Goal: Information Seeking & Learning: Learn about a topic

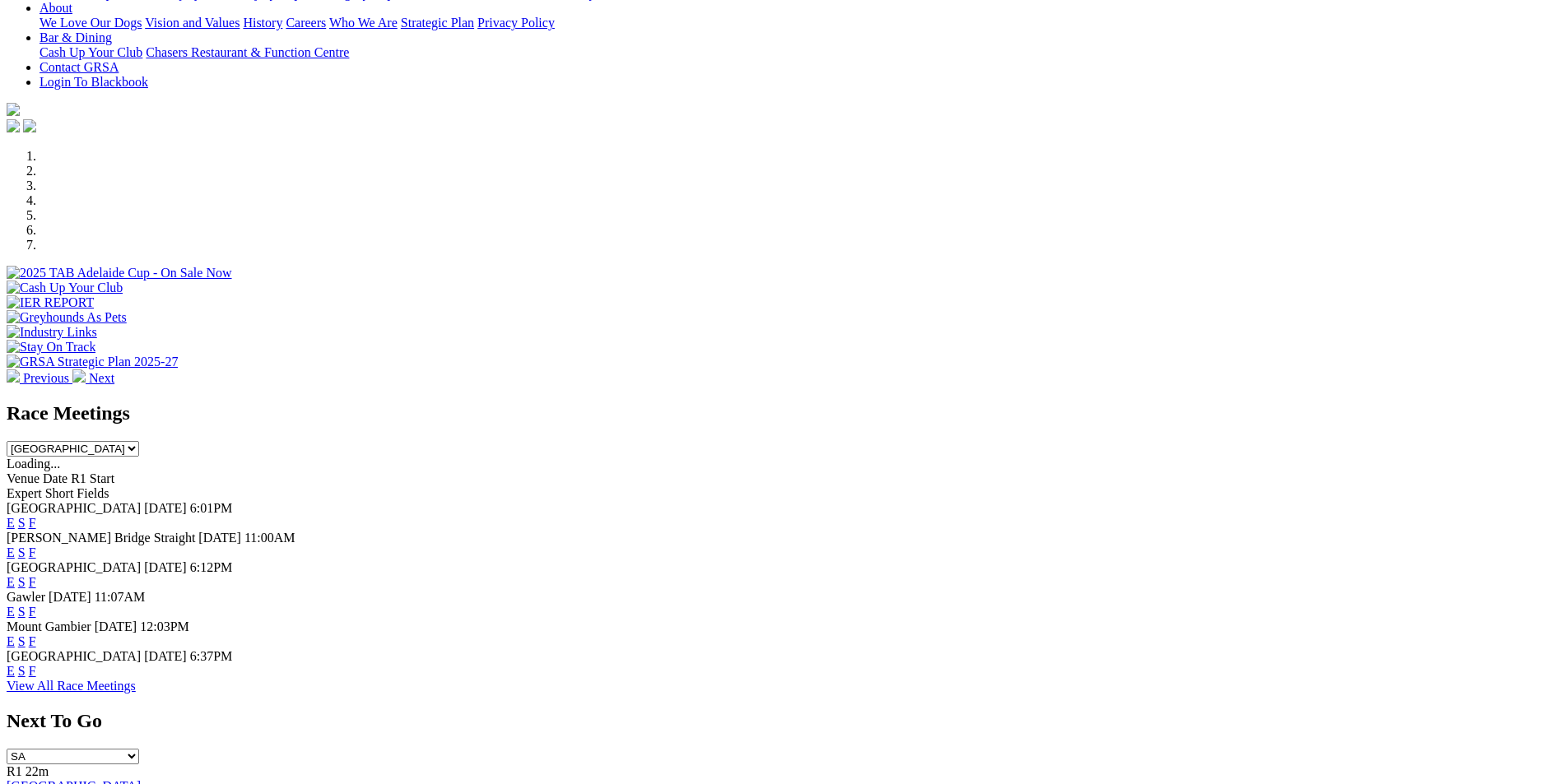
scroll to position [450, 0]
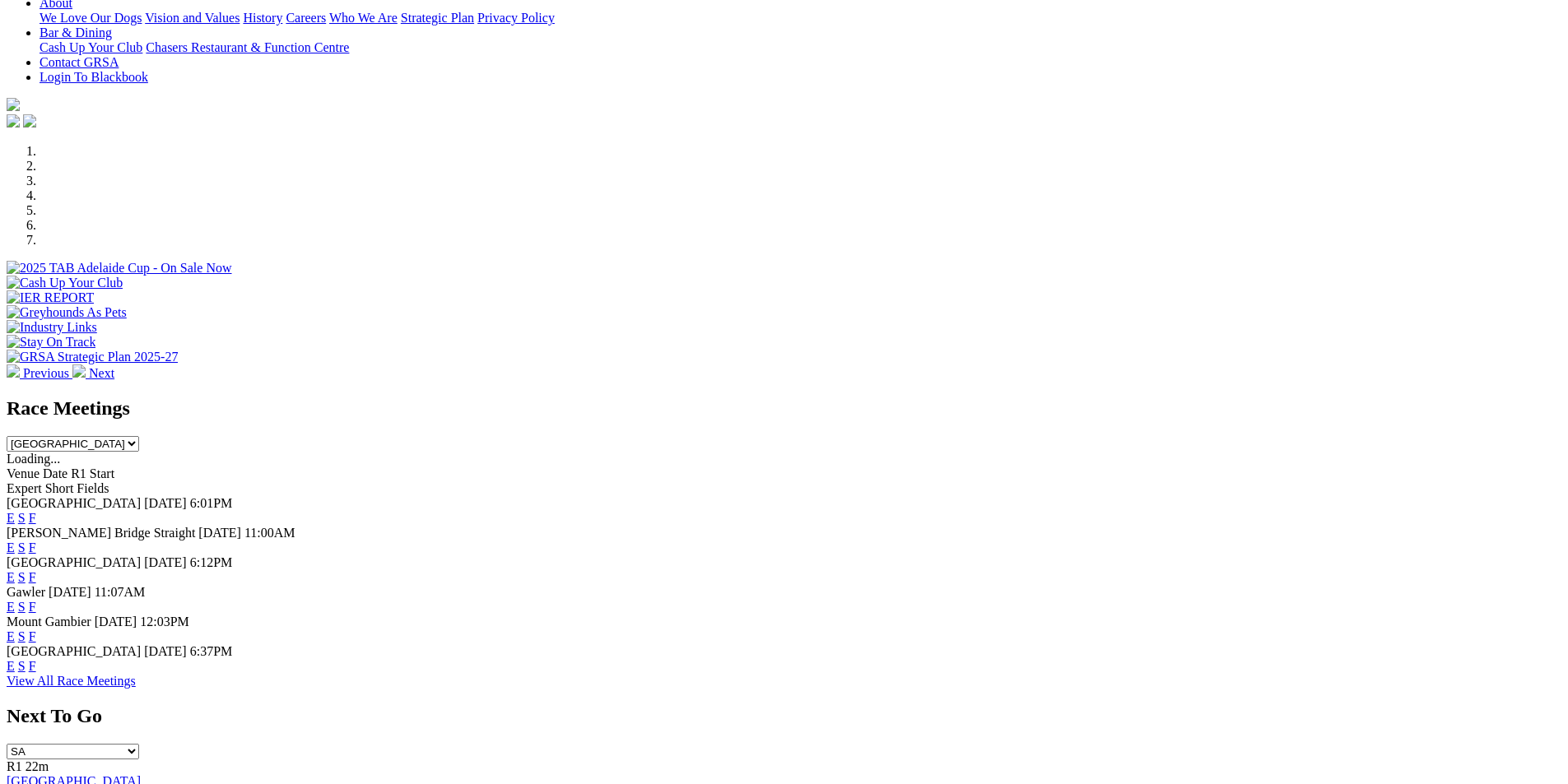
click at [36, 570] on link "F" at bounding box center [32, 577] width 7 height 14
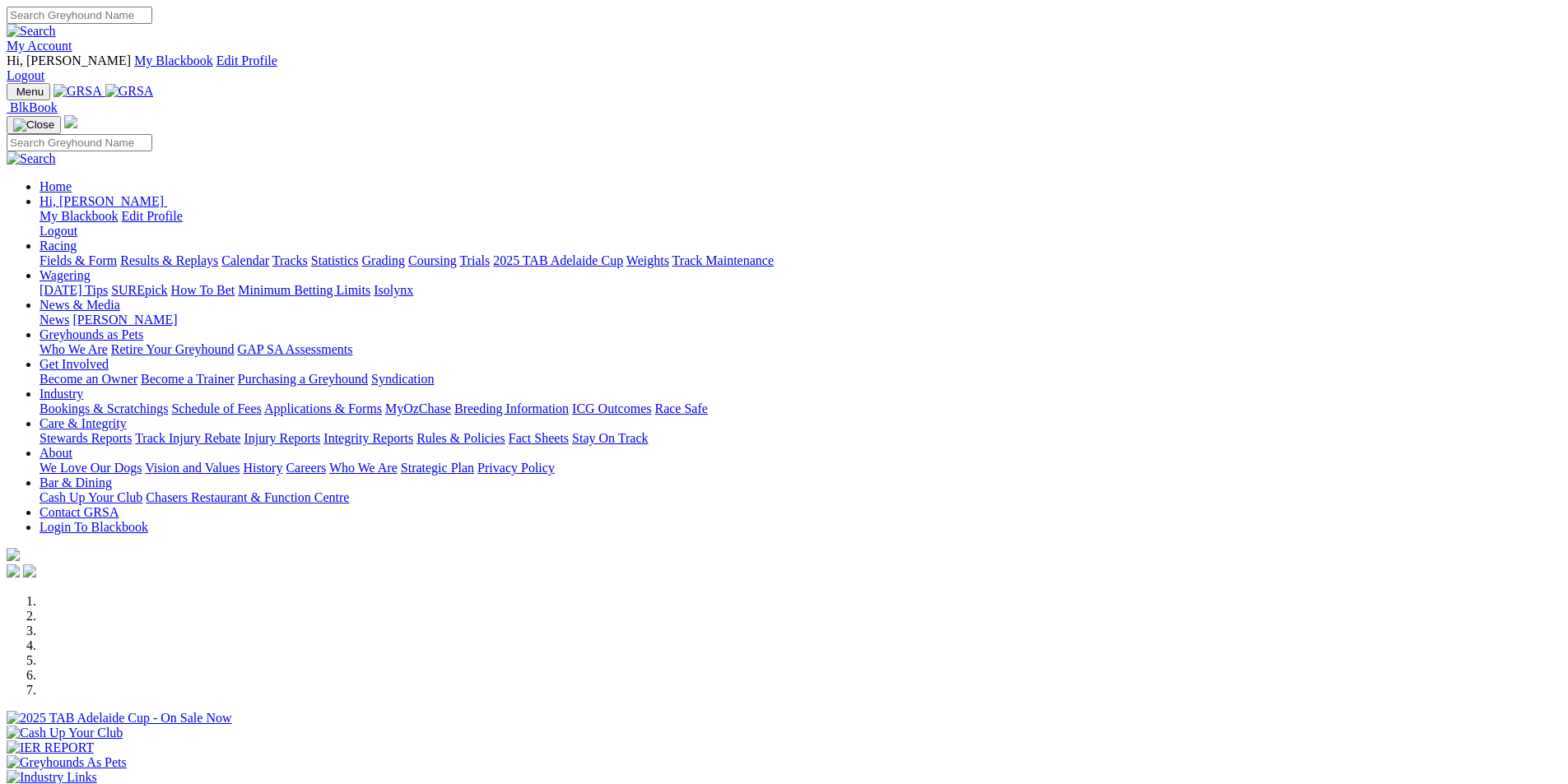
scroll to position [450, 0]
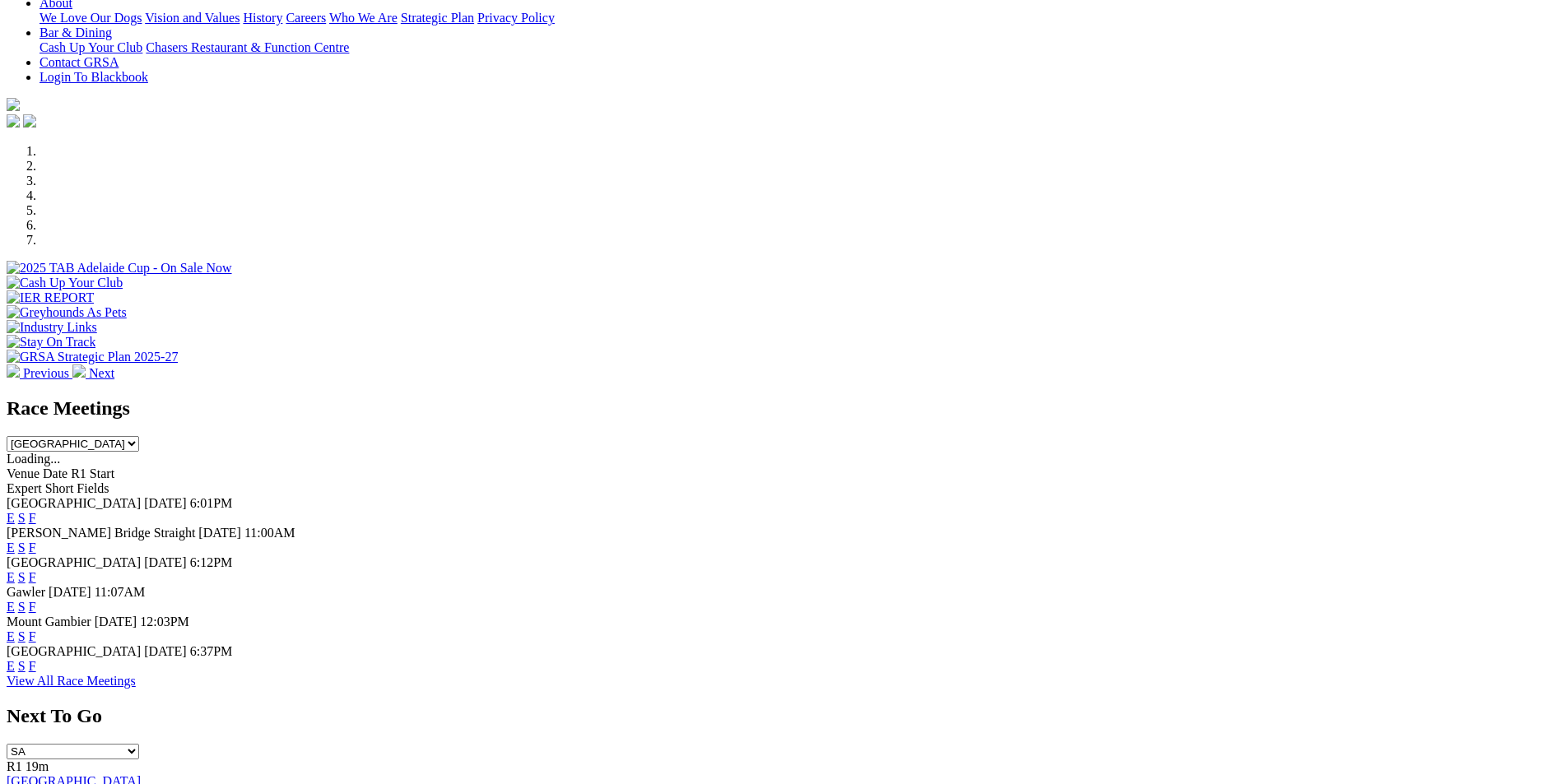
click at [36, 541] on link "F" at bounding box center [32, 547] width 7 height 14
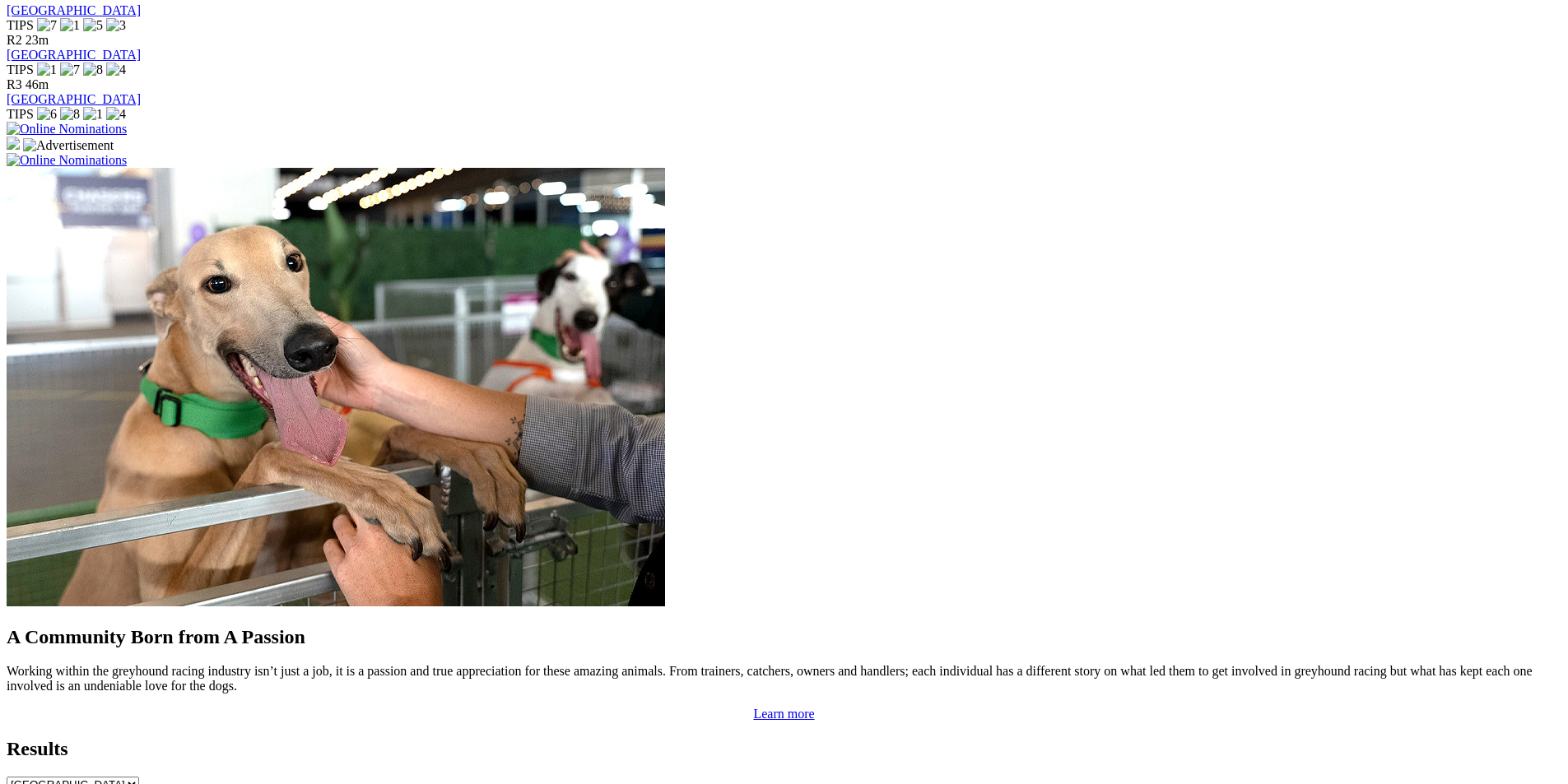
scroll to position [1230, 0]
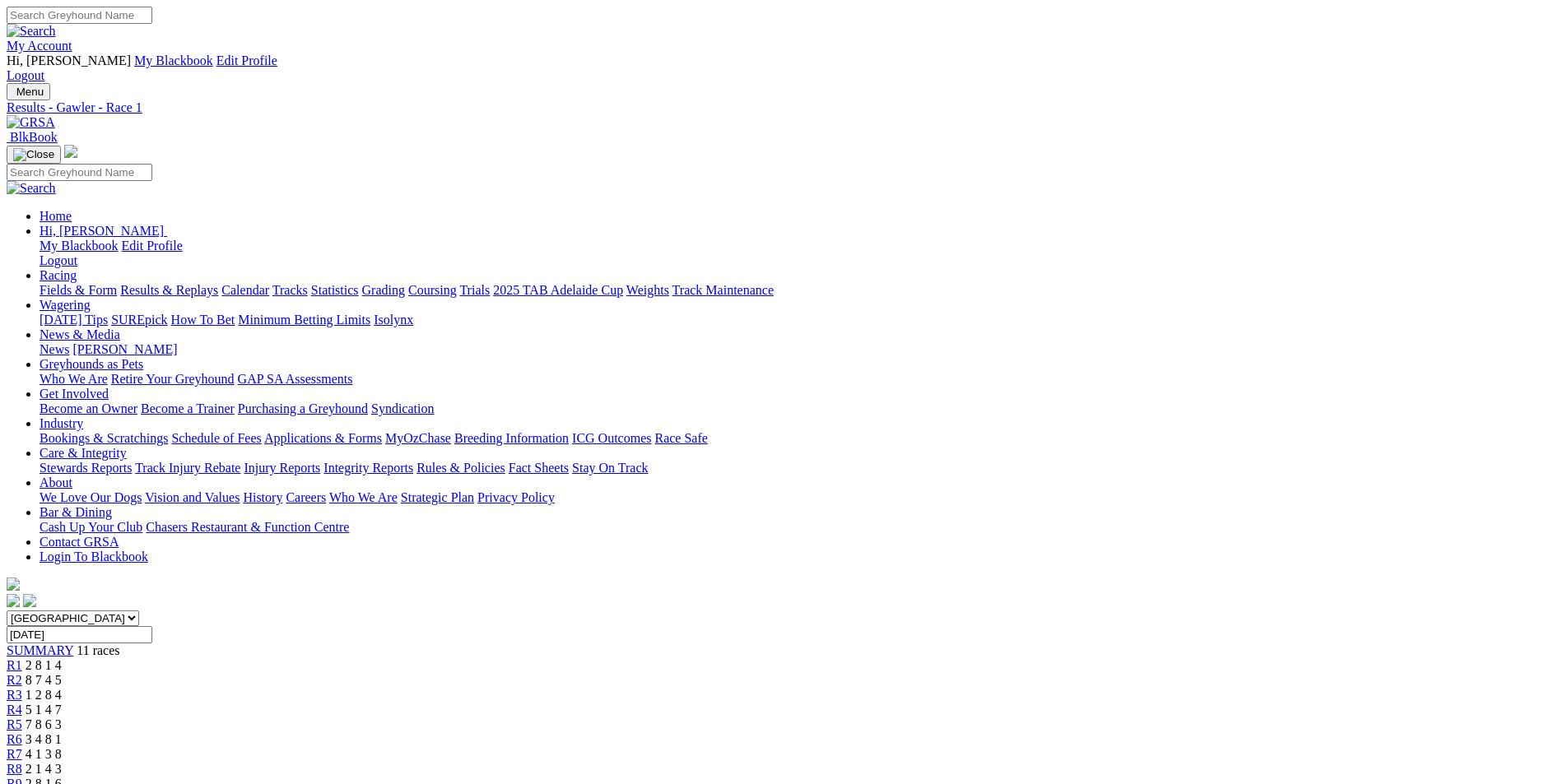
click at [517, 673] on div "R2 8 7 4 5" at bounding box center [784, 680] width 1555 height 15
click at [592, 688] on div "R3 1 2 8 4" at bounding box center [784, 695] width 1555 height 15
click at [22, 702] on link "R4" at bounding box center [14, 709] width 16 height 14
click at [22, 718] on link "R5" at bounding box center [14, 724] width 16 height 14
click at [22, 733] on link "R6" at bounding box center [14, 739] width 16 height 14
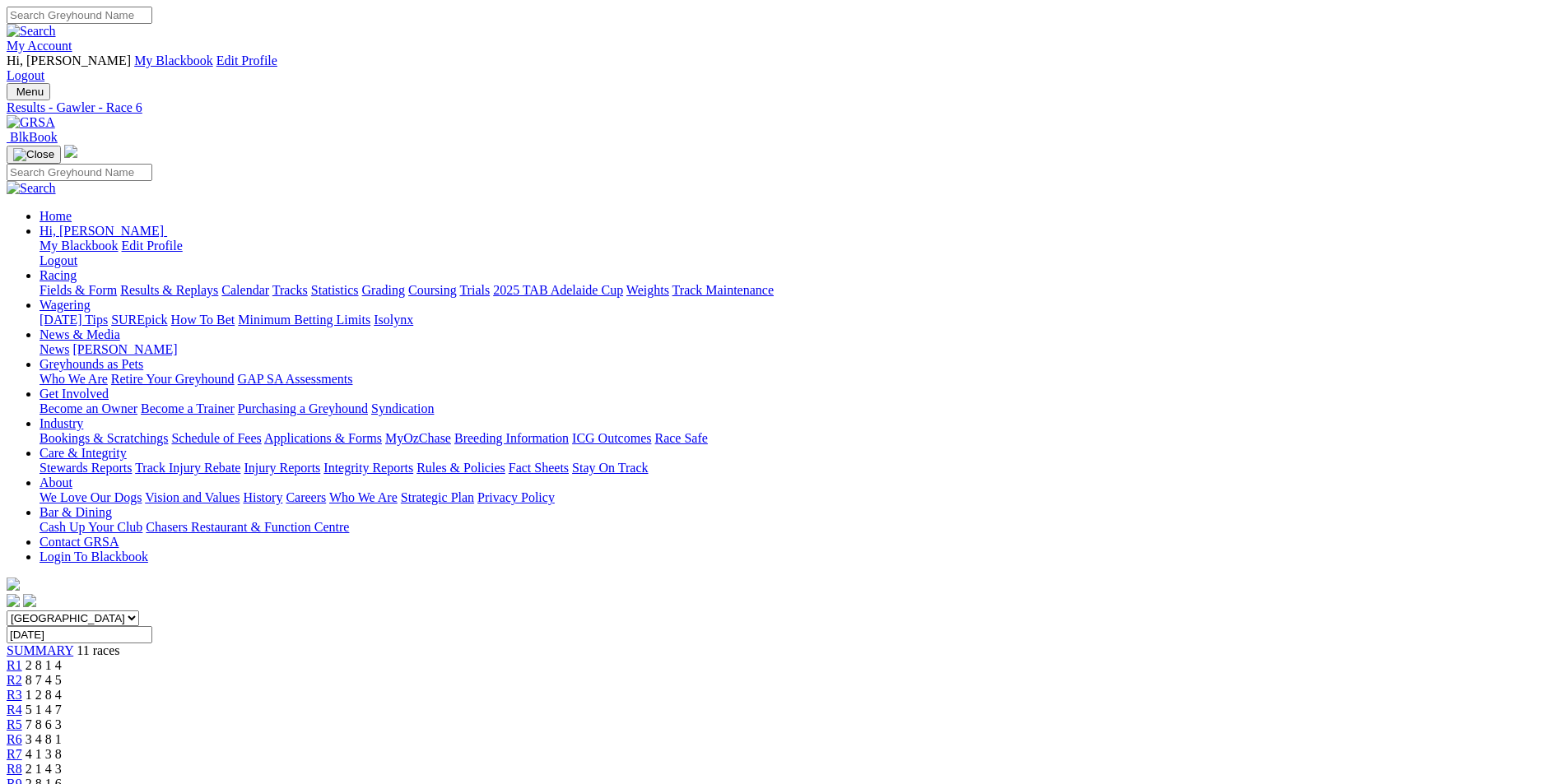
click at [22, 747] on span "R7" at bounding box center [14, 754] width 16 height 14
click at [22, 762] on span "R8" at bounding box center [14, 768] width 16 height 14
click at [1084, 777] on div "R9 2 8 1 6" at bounding box center [784, 784] width 1555 height 15
click at [55, 115] on img at bounding box center [30, 122] width 49 height 15
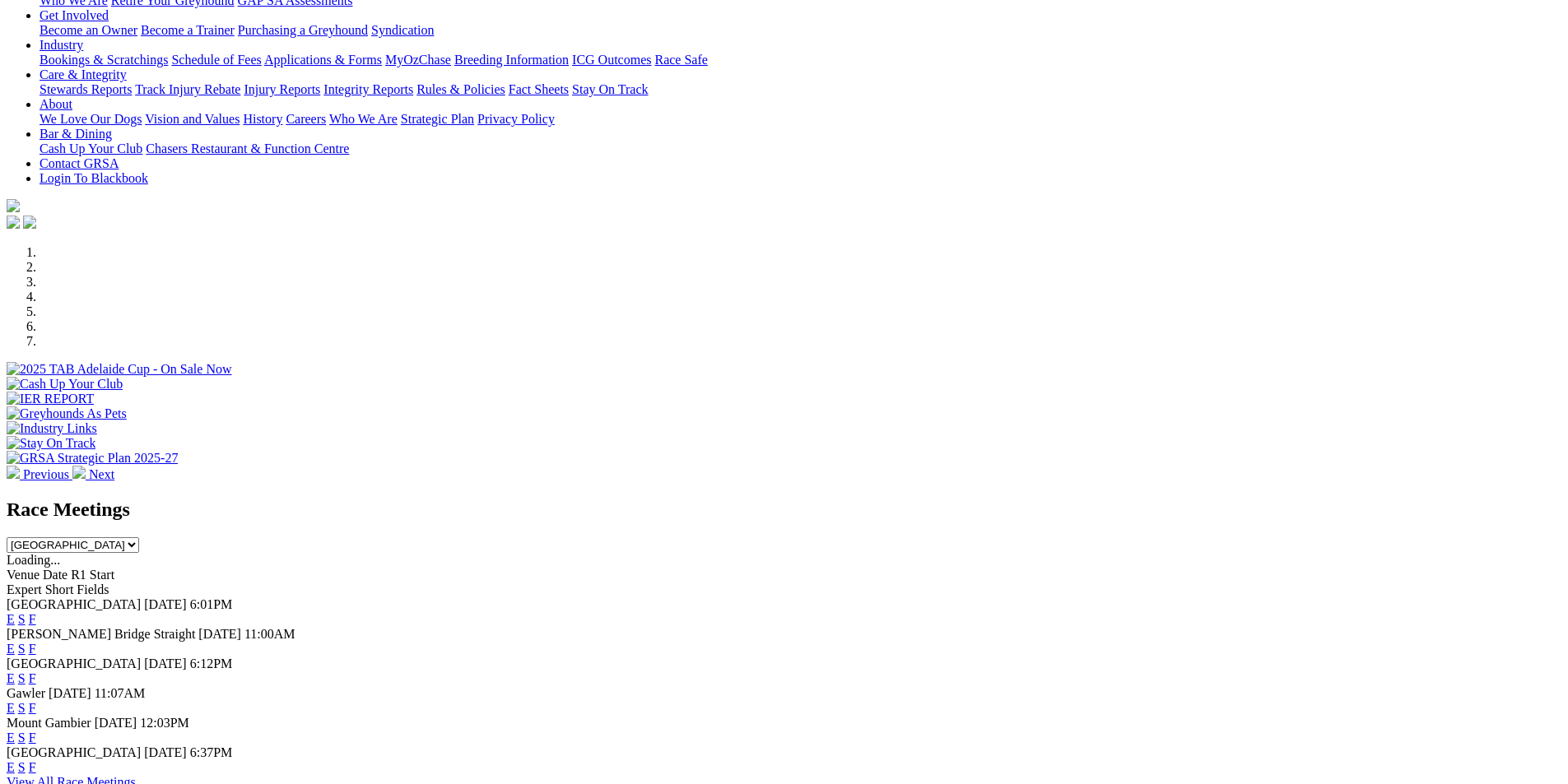
scroll to position [491, 0]
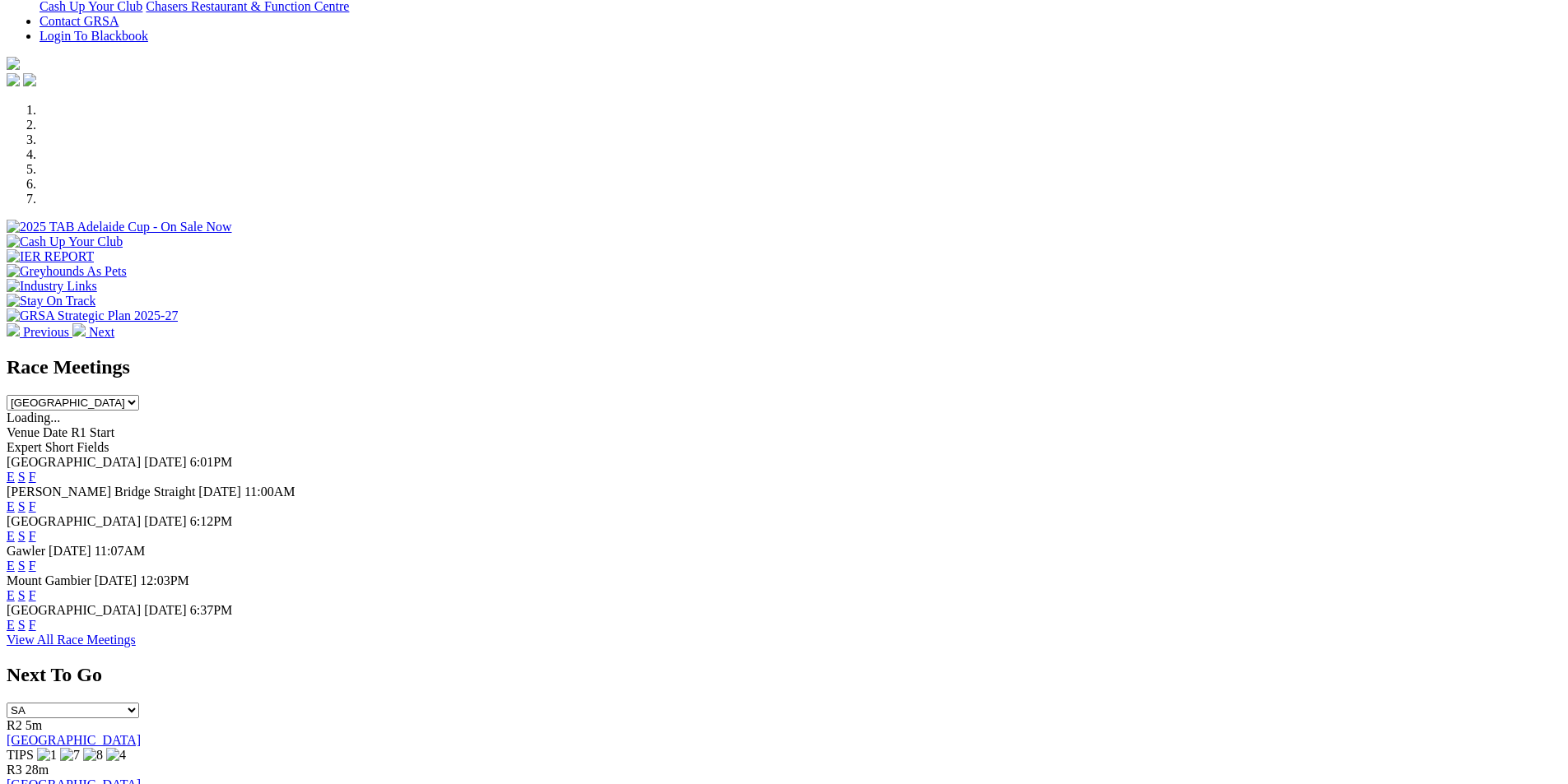
click at [36, 559] on link "F" at bounding box center [32, 566] width 7 height 14
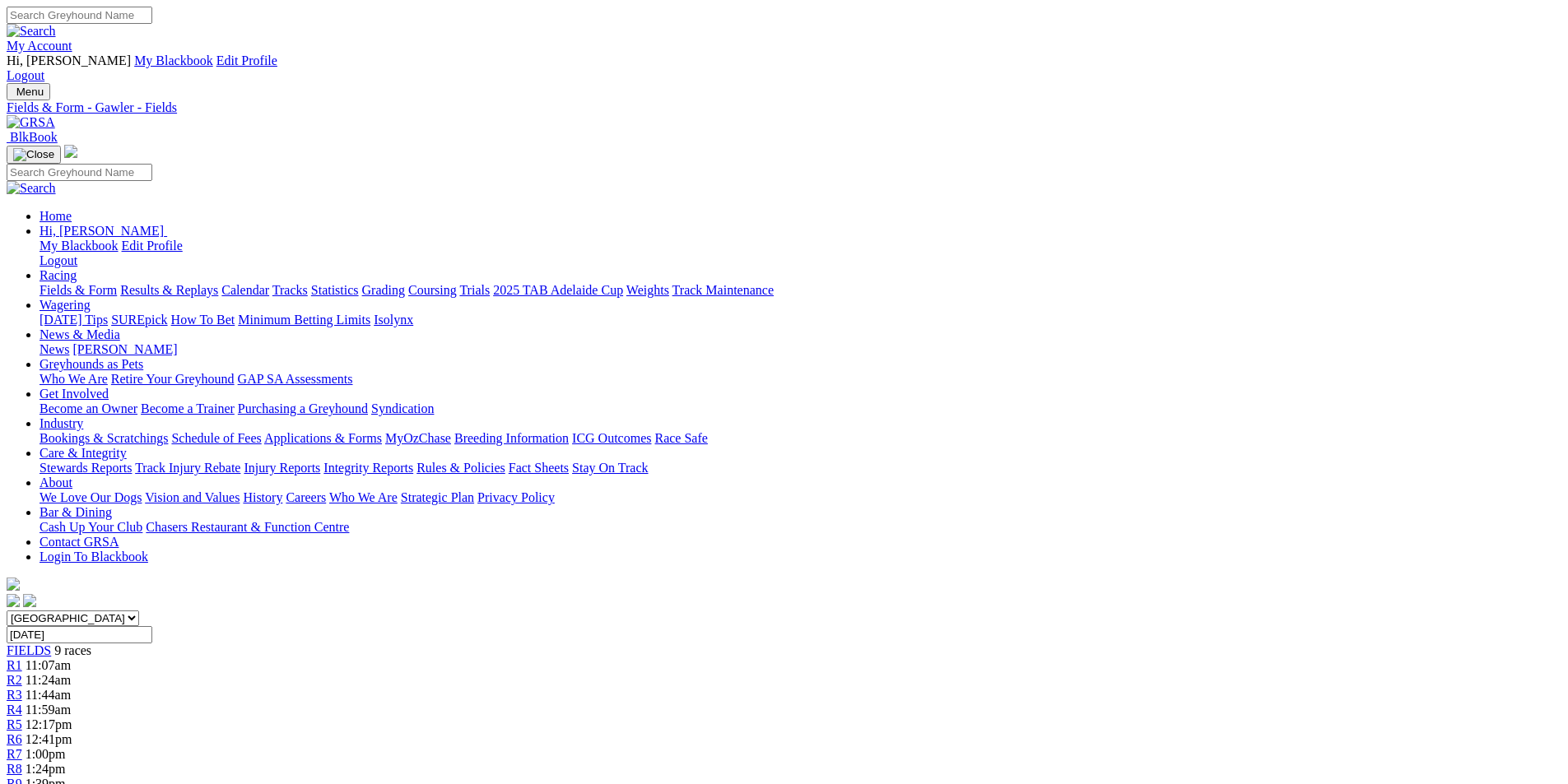
click at [55, 115] on img at bounding box center [30, 122] width 49 height 15
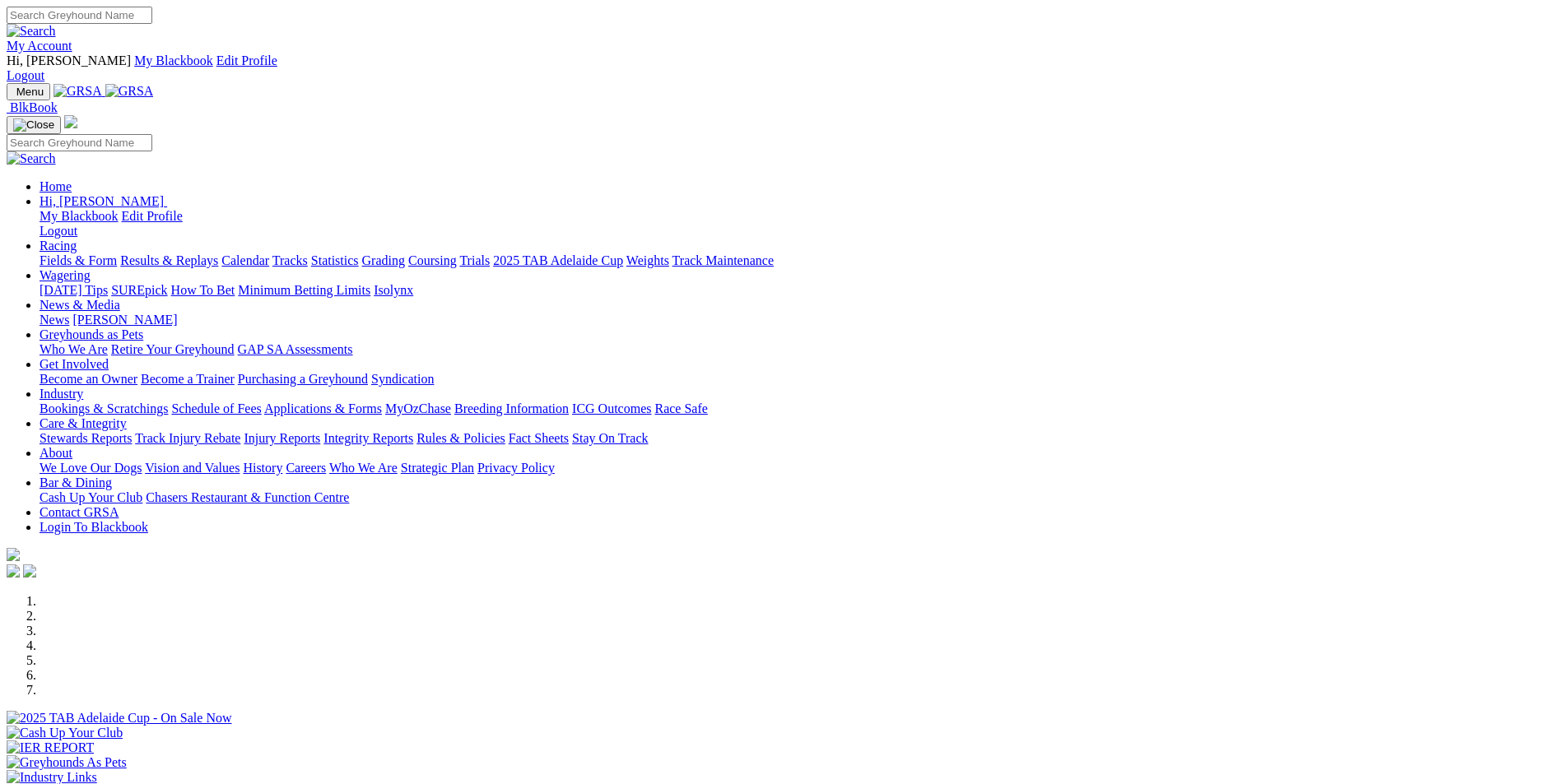
scroll to position [578, 0]
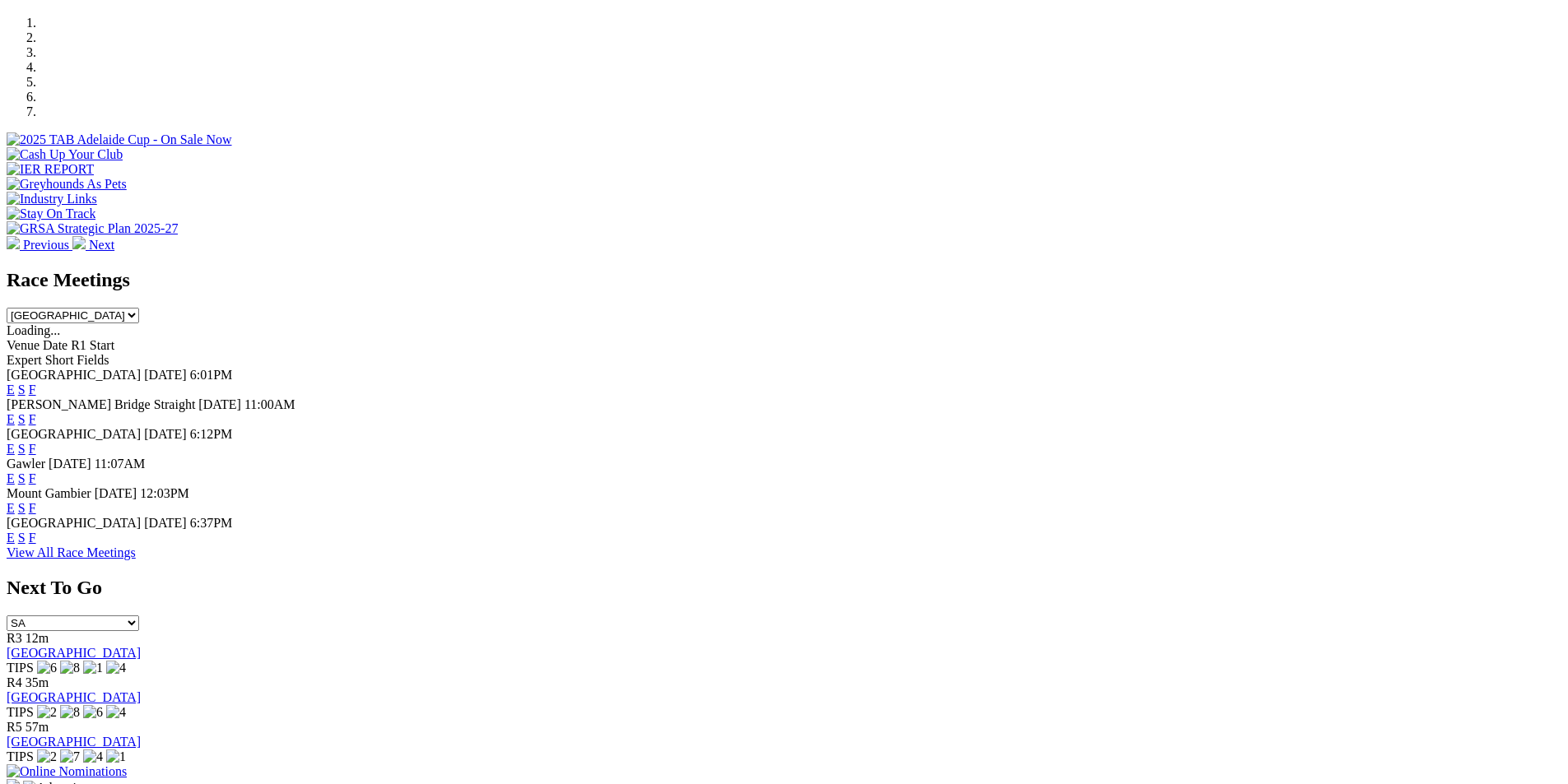
click at [36, 531] on link "F" at bounding box center [32, 537] width 7 height 14
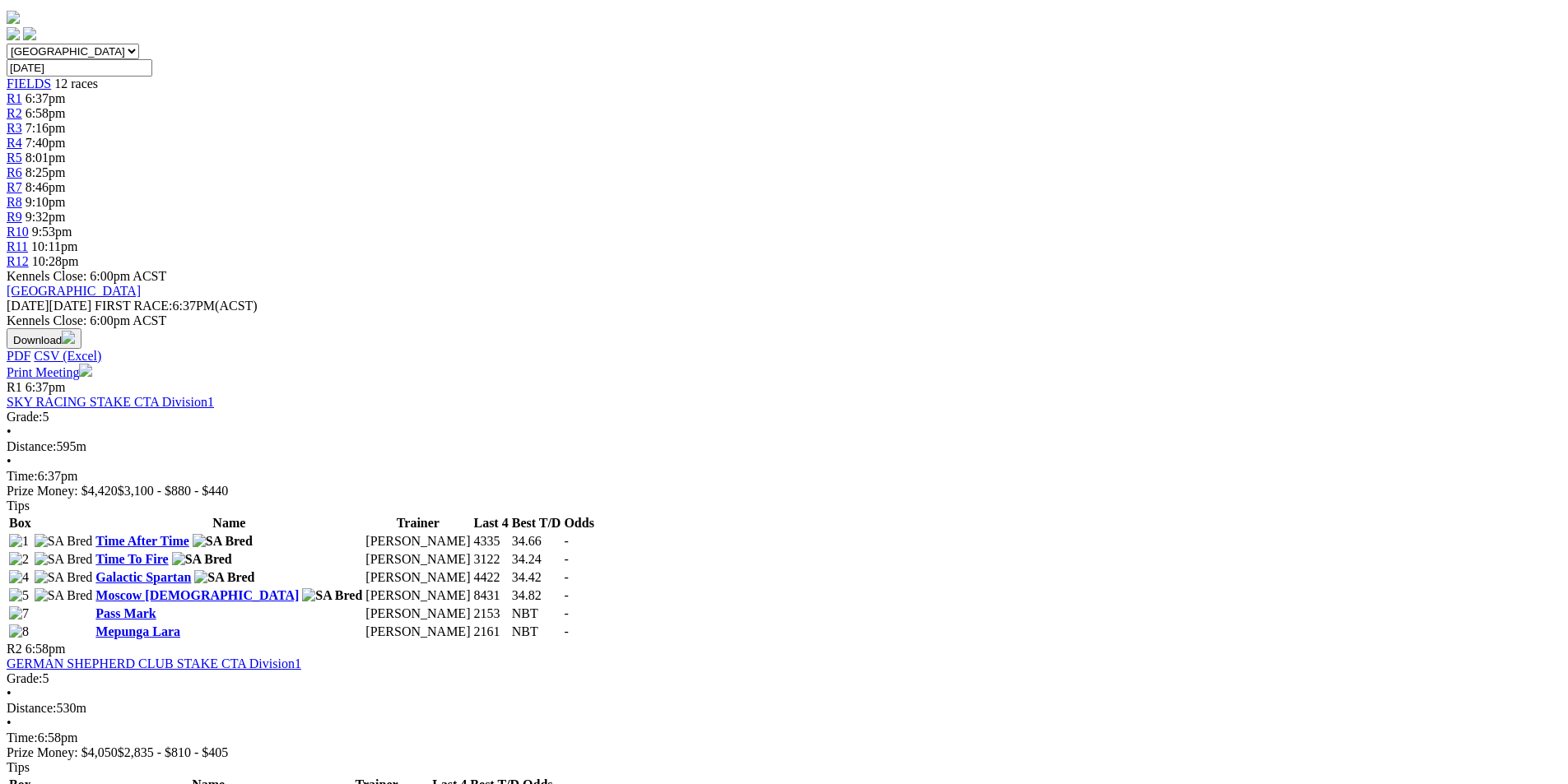
scroll to position [697, 0]
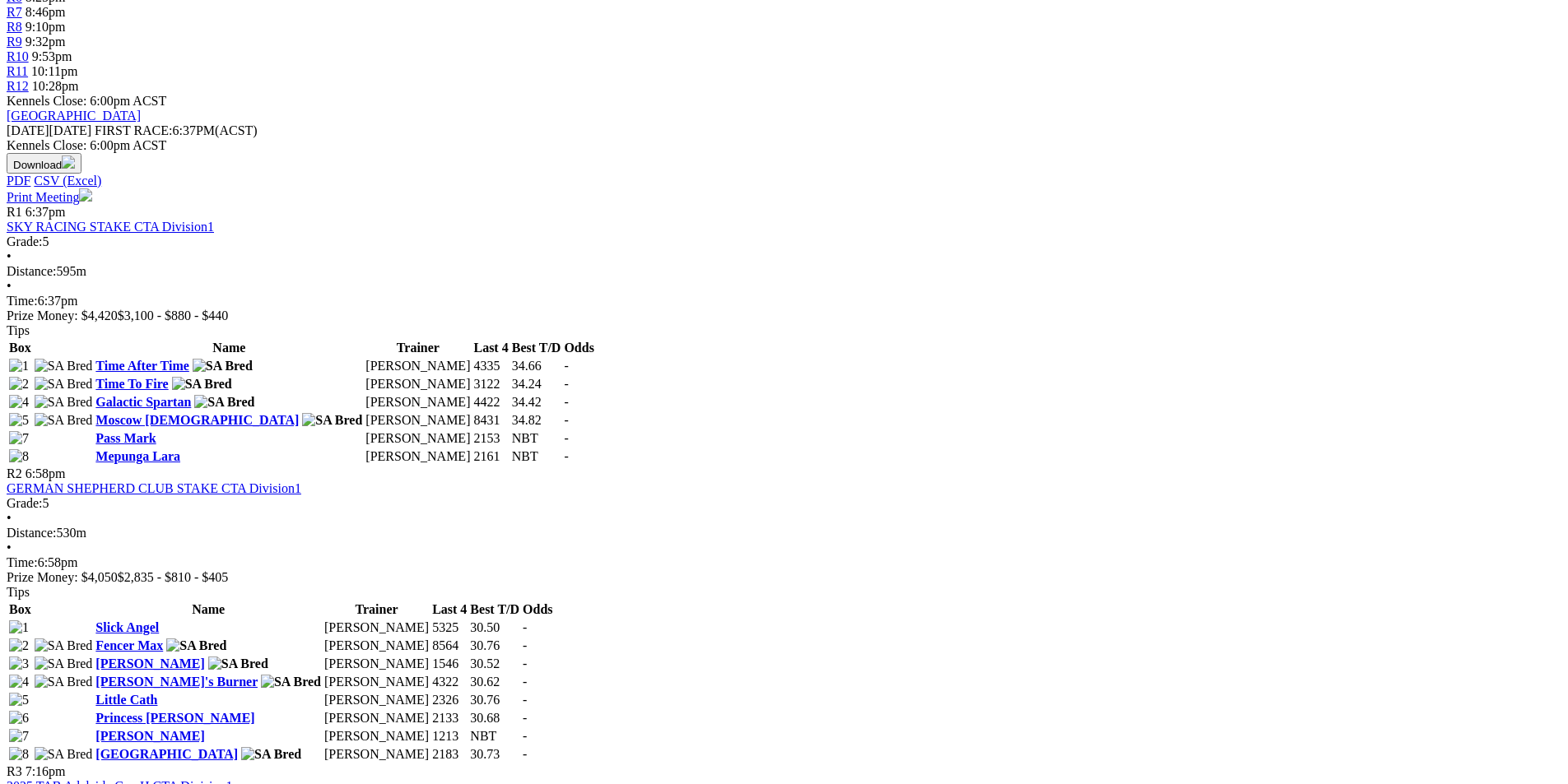
scroll to position [746, 0]
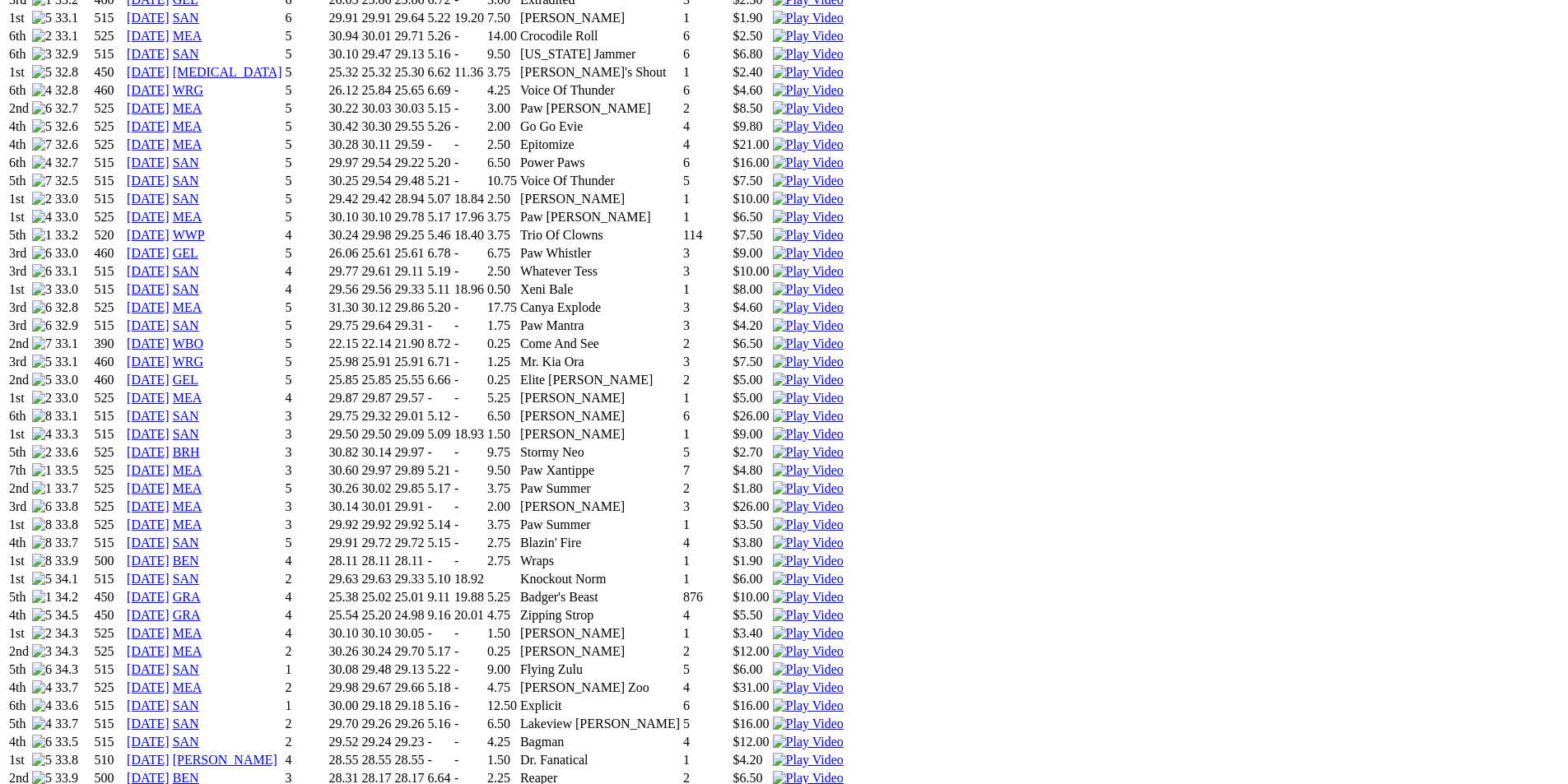
scroll to position [1433, 0]
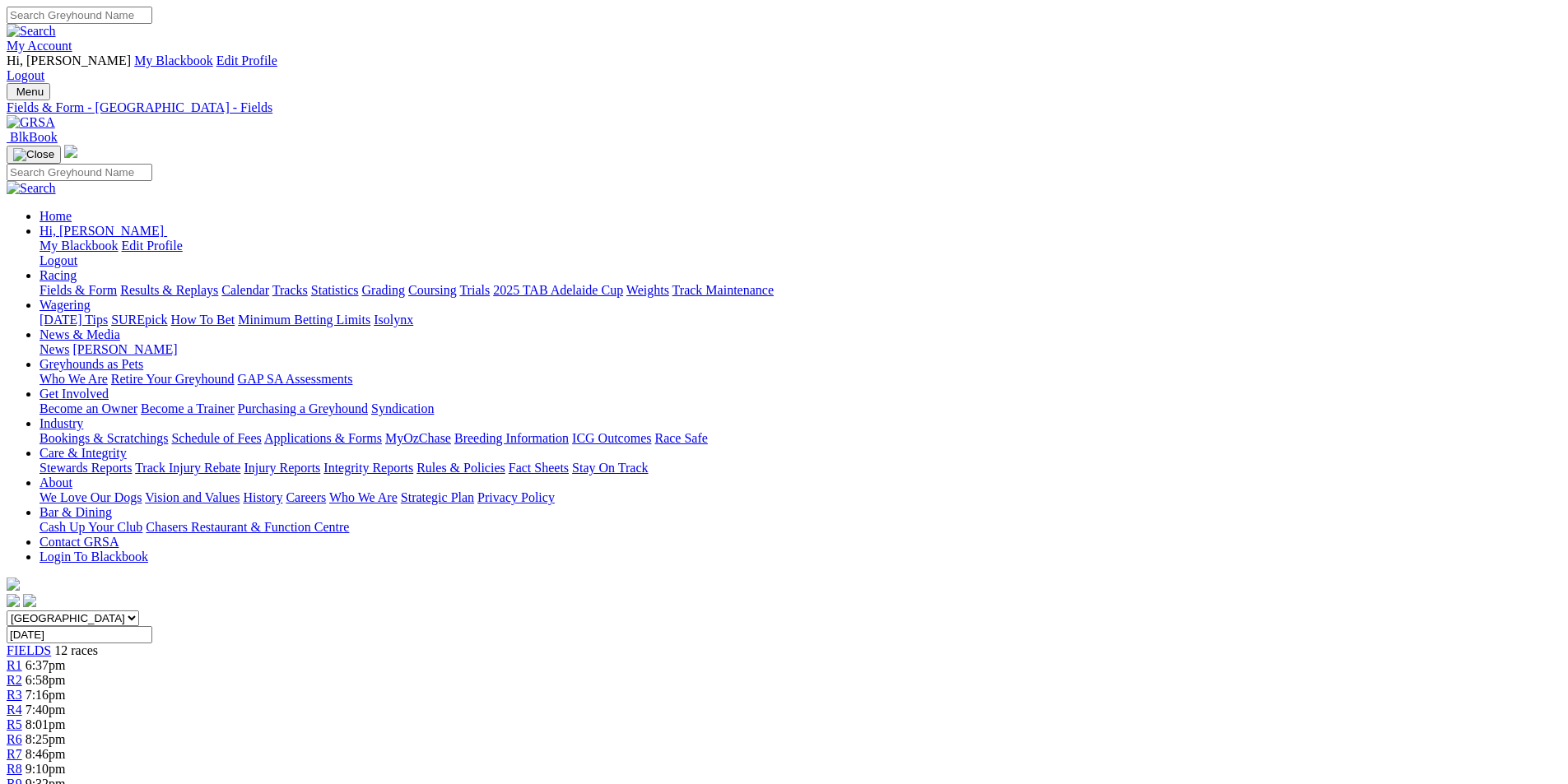
click at [55, 115] on img at bounding box center [30, 122] width 49 height 15
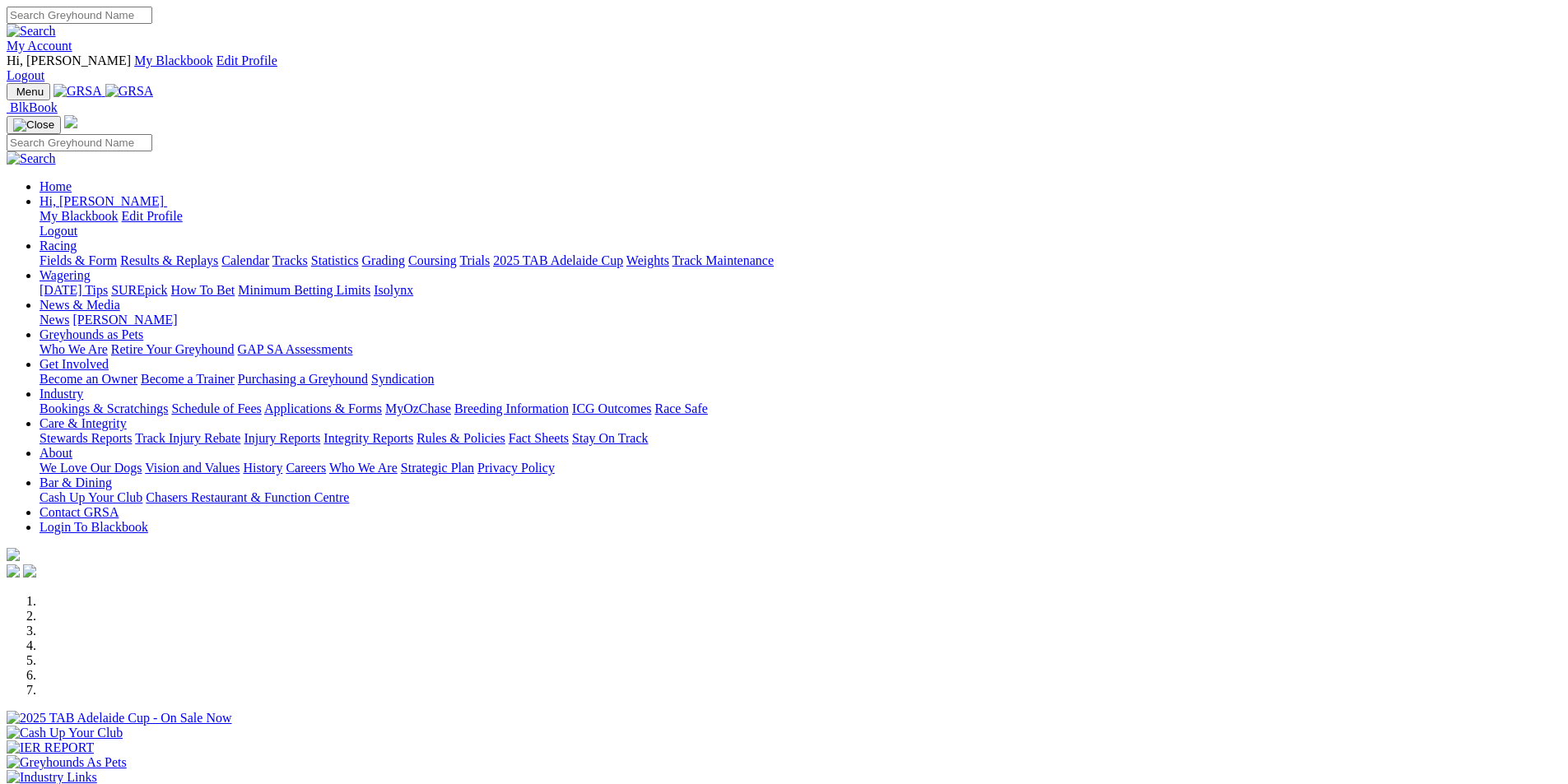
scroll to position [505, 0]
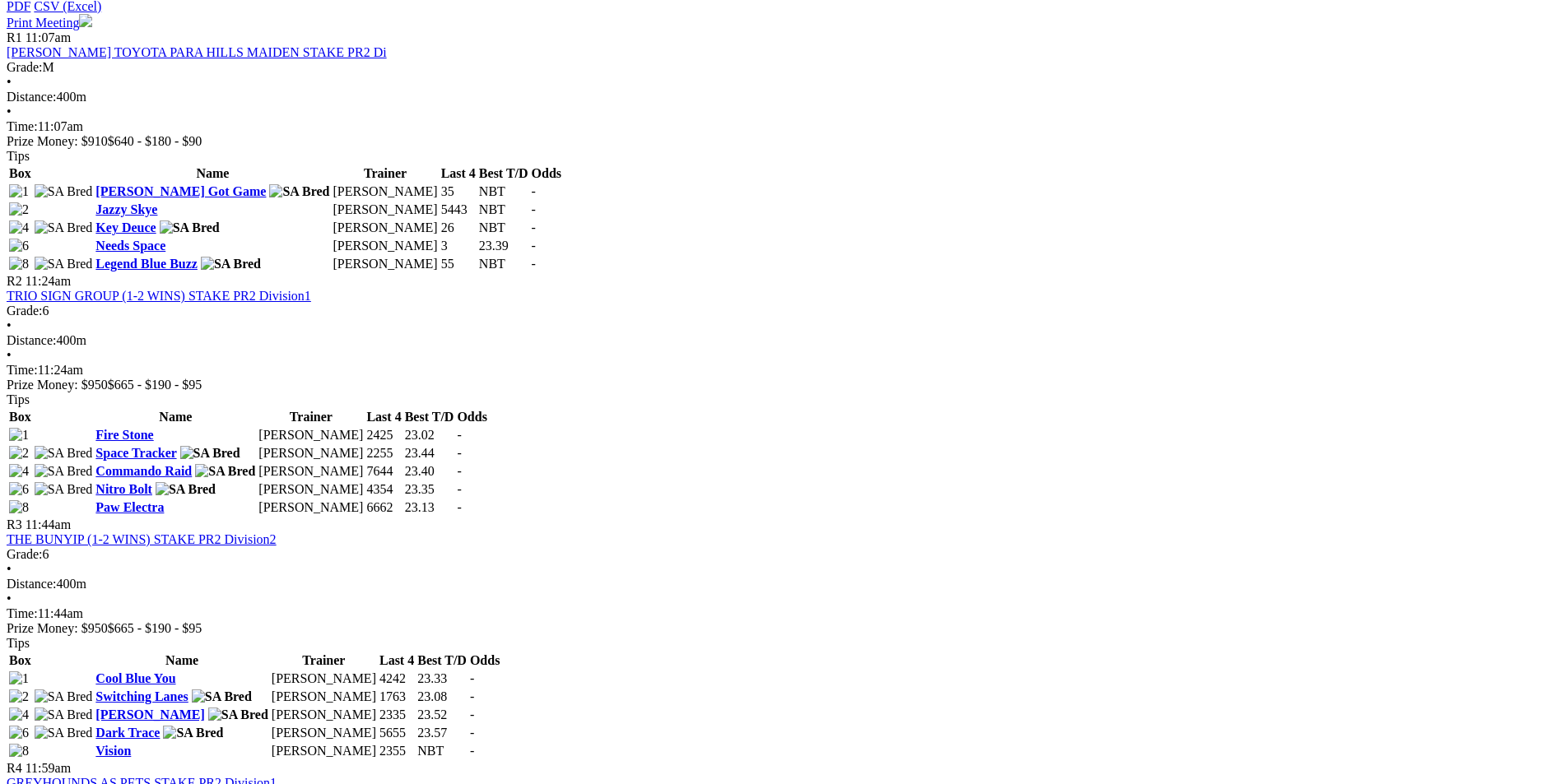
scroll to position [1108, 0]
